Goal: Information Seeking & Learning: Learn about a topic

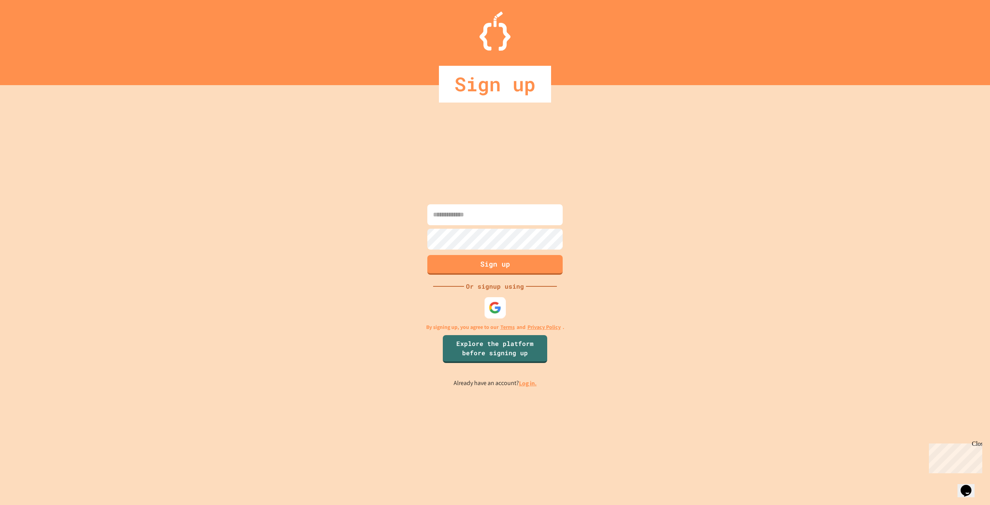
click at [501, 310] on img at bounding box center [495, 307] width 13 height 13
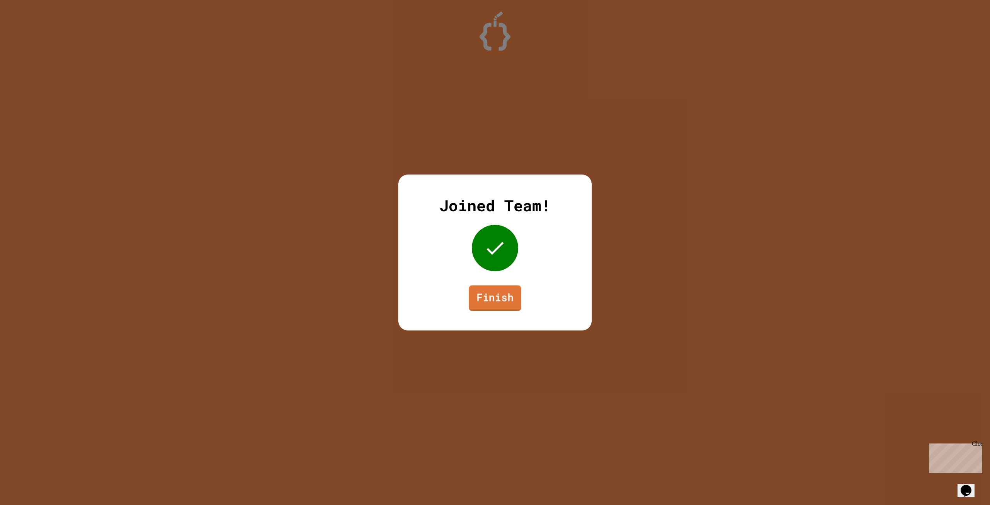
click at [502, 297] on link "Finish" at bounding box center [495, 298] width 52 height 26
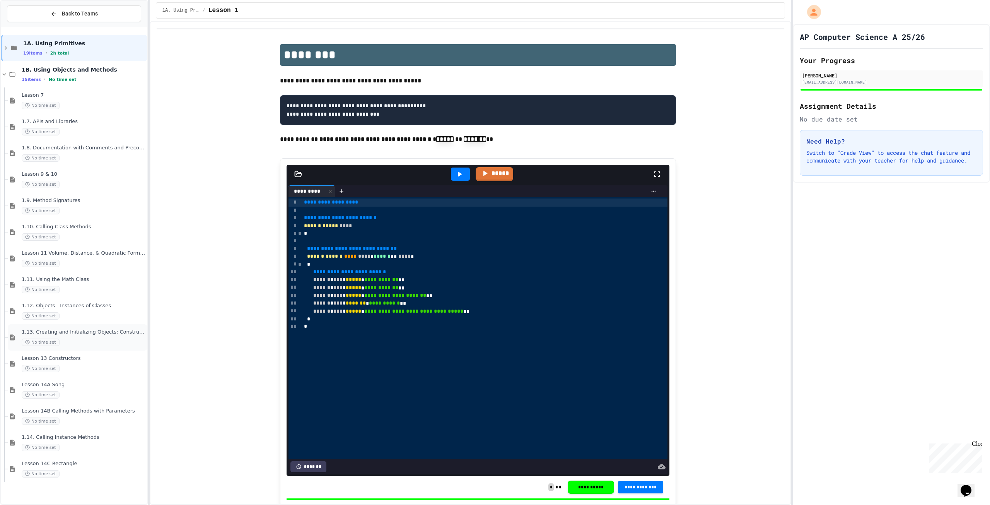
click at [91, 336] on div "1.13. Creating and Initializing Objects: Constructors No time set" at bounding box center [84, 337] width 124 height 17
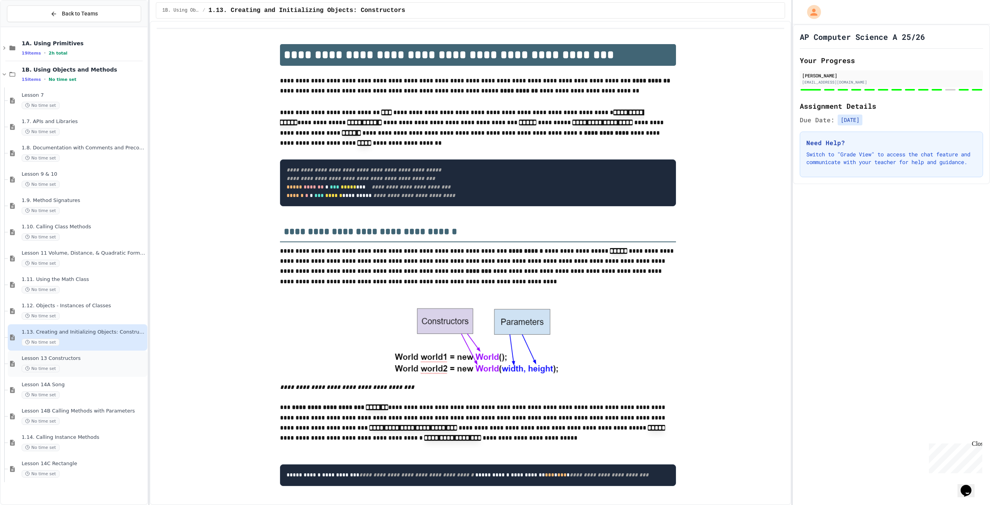
click at [92, 374] on div "Lesson 13 Constructors No time set" at bounding box center [78, 363] width 140 height 26
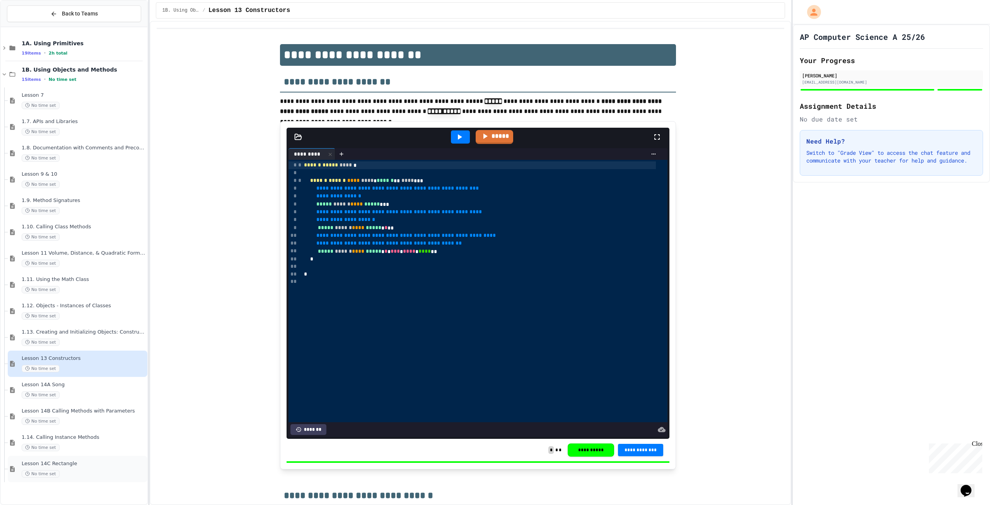
click at [85, 463] on span "Lesson 14C Rectangle" at bounding box center [84, 463] width 124 height 7
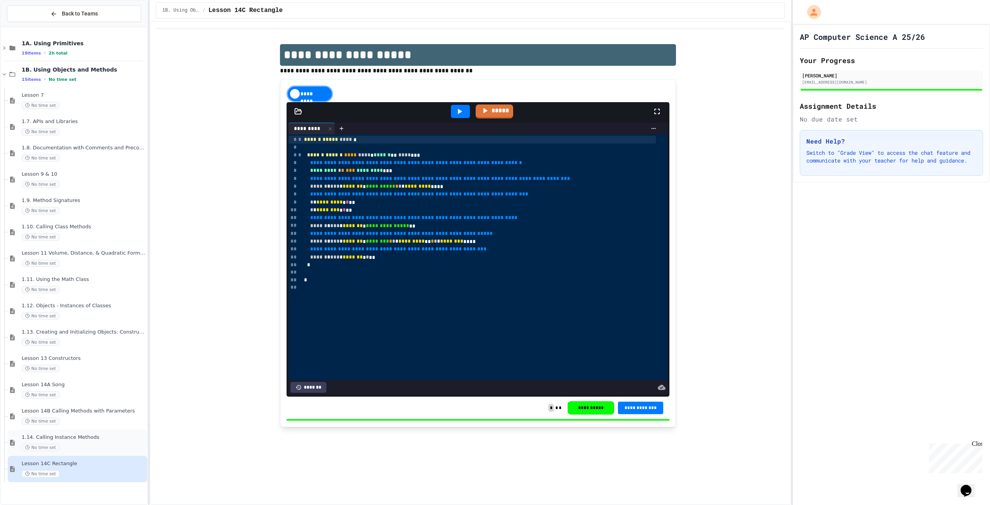
click at [94, 436] on span "1.14. Calling Instance Methods" at bounding box center [84, 437] width 124 height 7
